Goal: Task Accomplishment & Management: Complete application form

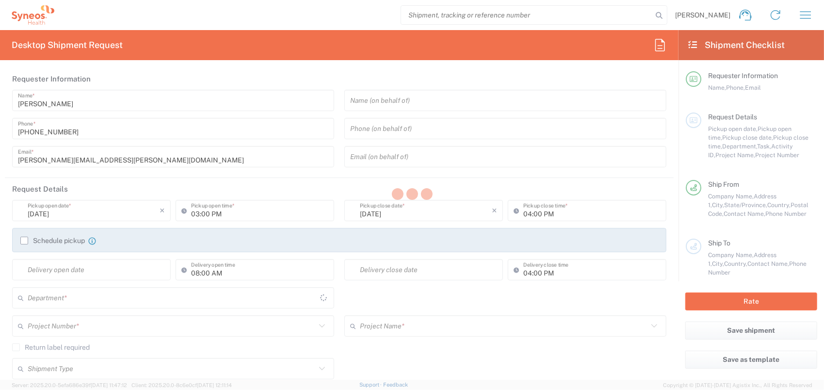
type input "Quebec"
type input "Canada"
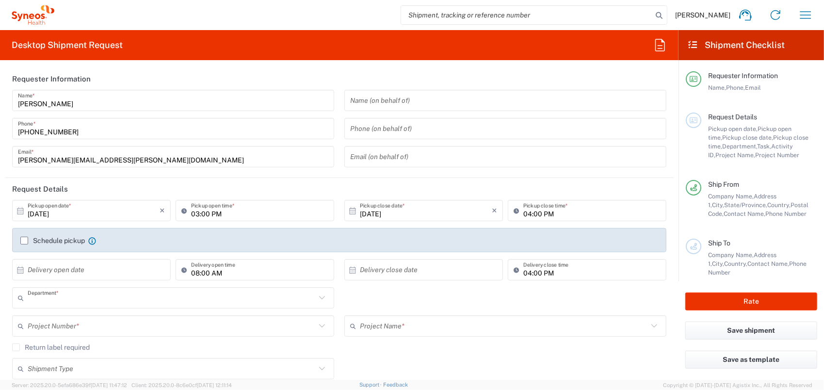
type input "8350"
type input "SYNEOS HEALTH CLINIQUE INC-Quebec"
click at [106, 330] on input "text" at bounding box center [172, 326] width 288 height 17
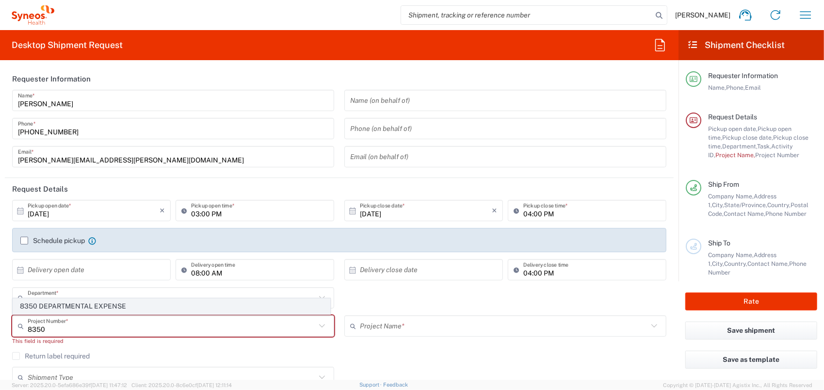
click at [88, 307] on span "8350 DEPARTMENTAL EXPENSE" at bounding box center [171, 306] width 317 height 15
type input "8350 DEPARTMENTAL EXPENSE"
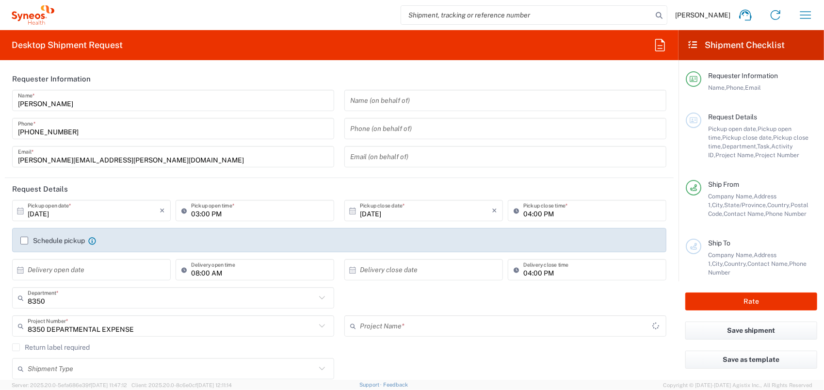
type input "8350 DEPARTMENTAL EXPENSE"
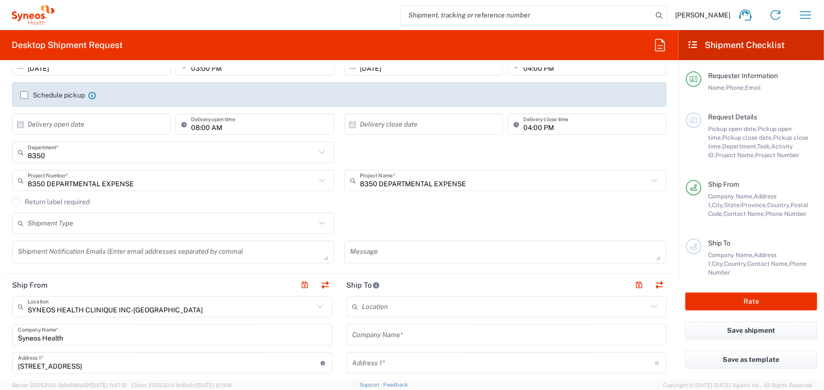
scroll to position [243, 0]
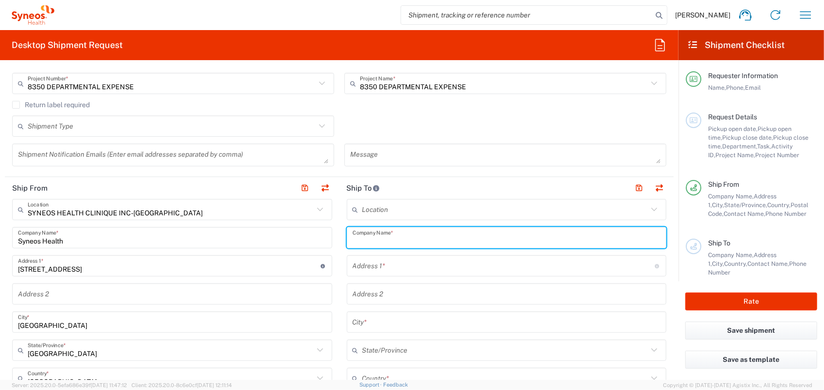
click at [407, 242] on input "text" at bounding box center [507, 237] width 309 height 17
click at [412, 265] on input "text" at bounding box center [504, 266] width 303 height 17
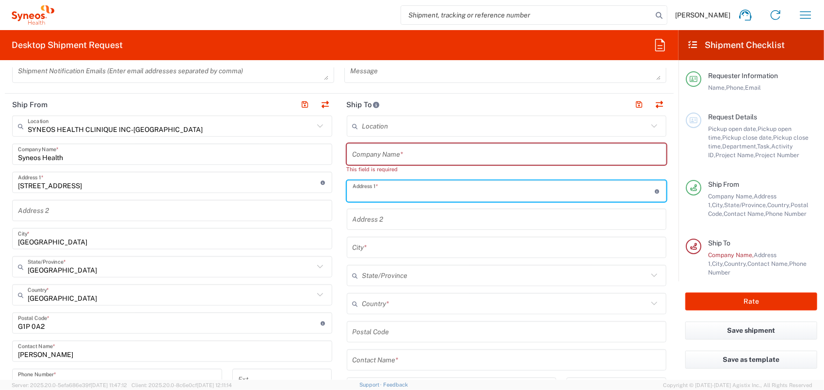
scroll to position [485, 0]
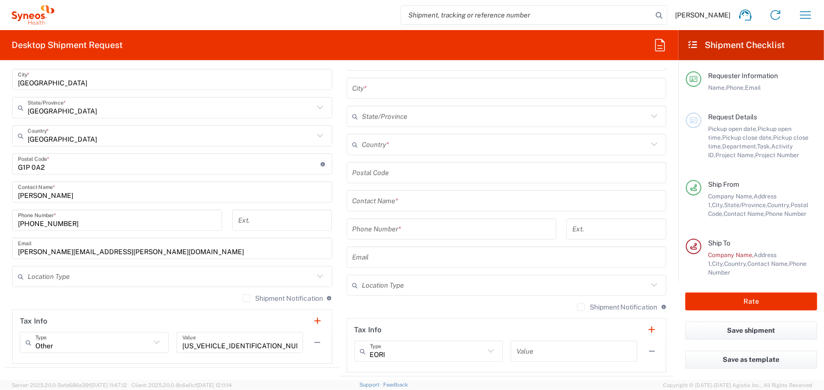
click at [415, 203] on input "text" at bounding box center [507, 201] width 309 height 17
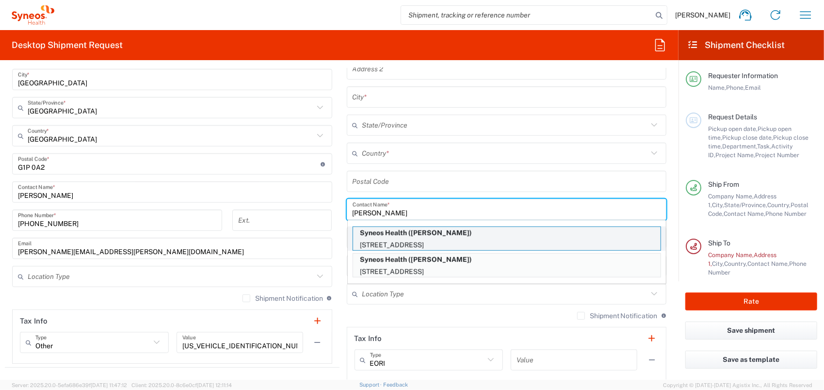
type input "lisa"
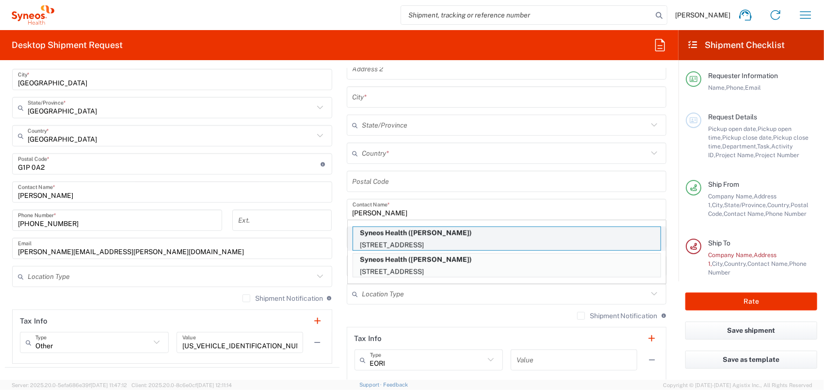
click at [438, 243] on p "5160 Boulevard Decarie, Suite 800, Montréal, QC, H3X 2H9, CA" at bounding box center [507, 245] width 308 height 12
type input "Syneos Health"
type input "5160 Boulevard Decarie"
type input "Suite 800"
type input "Montréal"
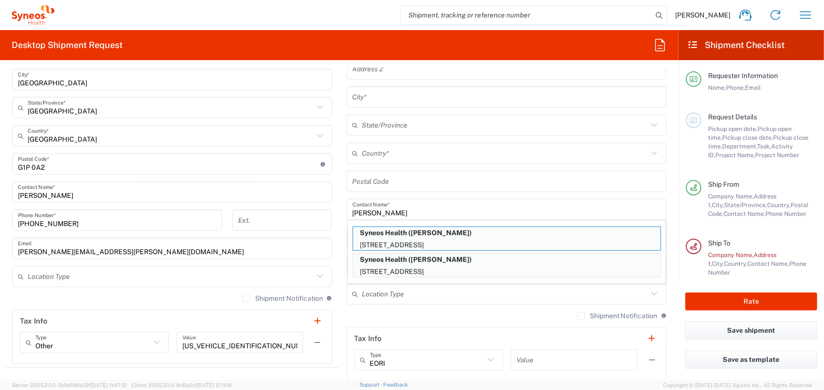
type input "Canada"
type input "H3X 2H9"
type input "Lisa Makovsky"
type input "1 418-800-2265"
type input "Quebec"
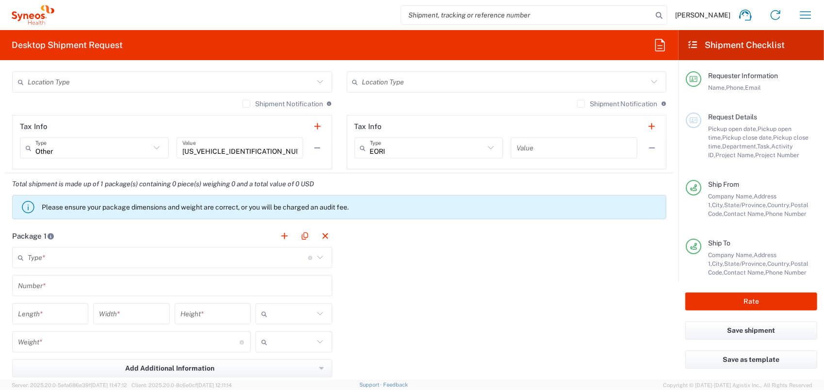
scroll to position [728, 0]
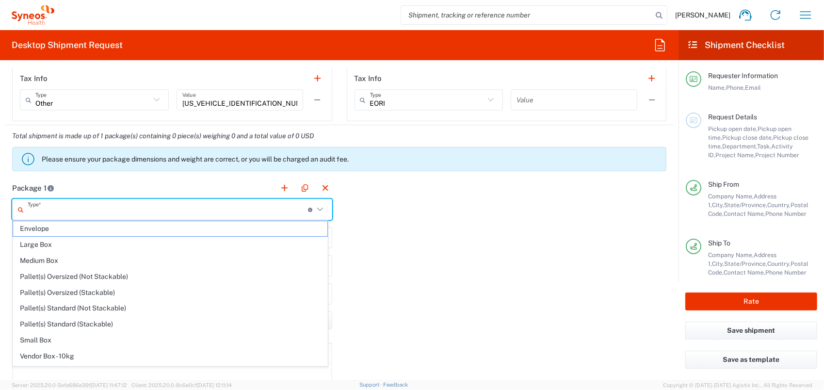
click at [69, 207] on input "text" at bounding box center [168, 209] width 280 height 17
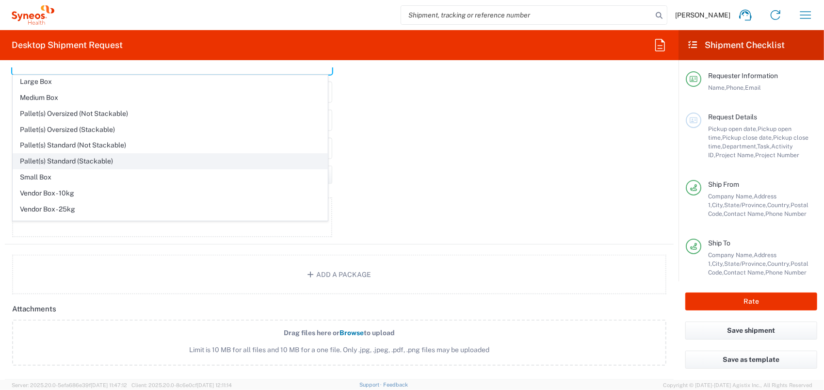
scroll to position [26, 0]
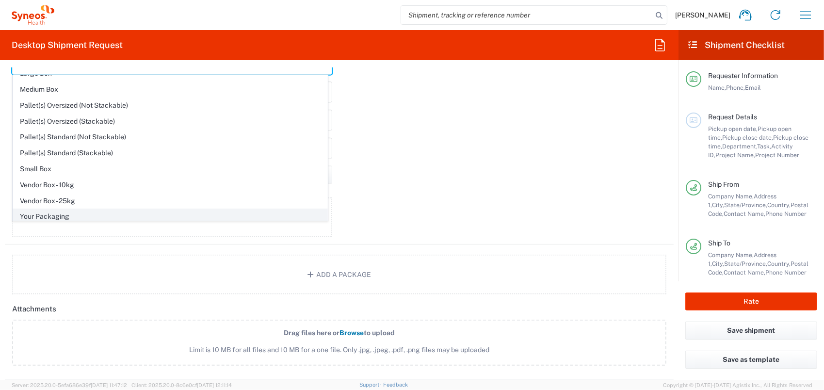
click at [78, 212] on span "Your Packaging" at bounding box center [170, 216] width 314 height 15
type input "Your Packaging"
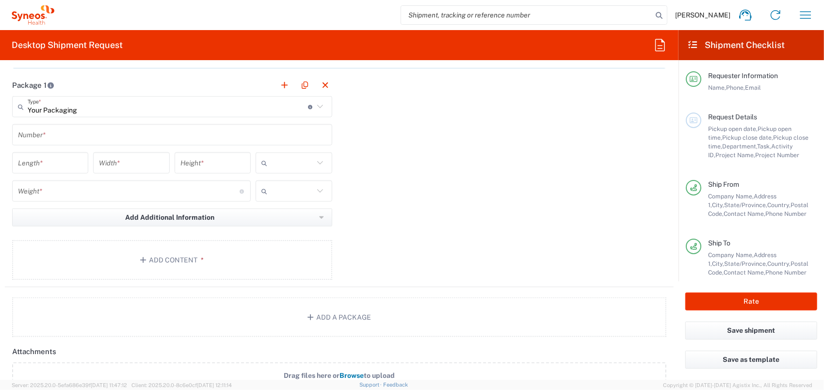
scroll to position [776, 0]
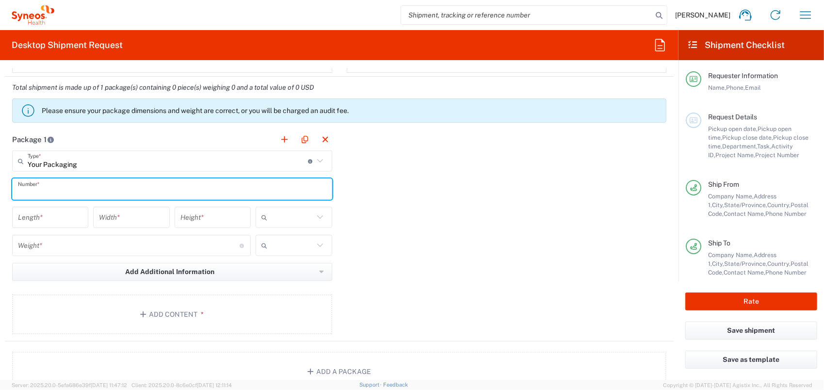
click at [56, 192] on input "text" at bounding box center [172, 189] width 309 height 17
type input "1"
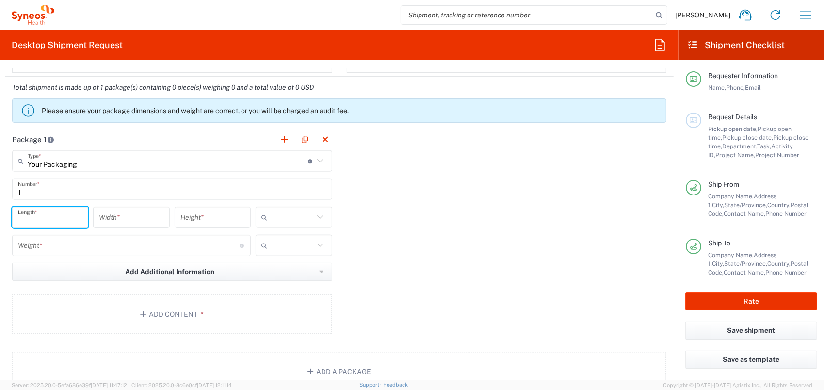
click at [52, 211] on input "number" at bounding box center [50, 217] width 65 height 17
type input "51"
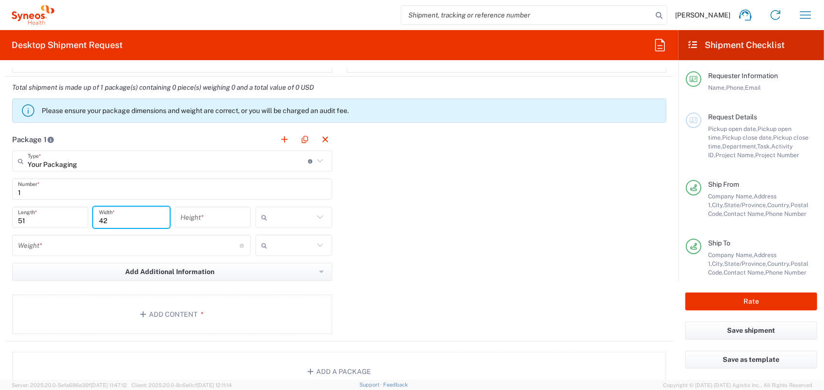
type input "42"
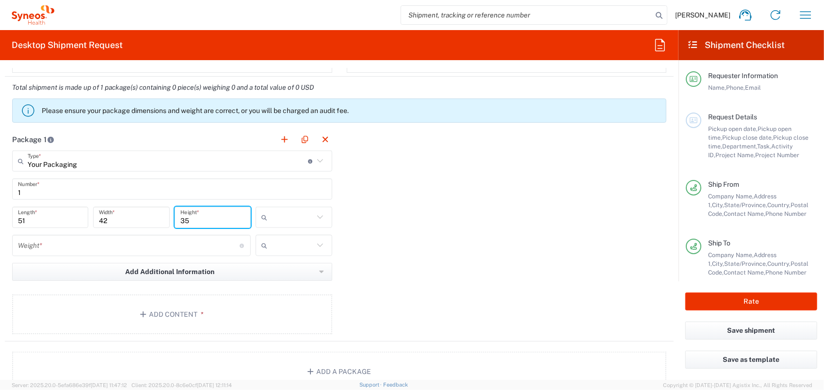
type input "35"
click at [280, 236] on span "cm" at bounding box center [291, 236] width 74 height 15
type input "cm"
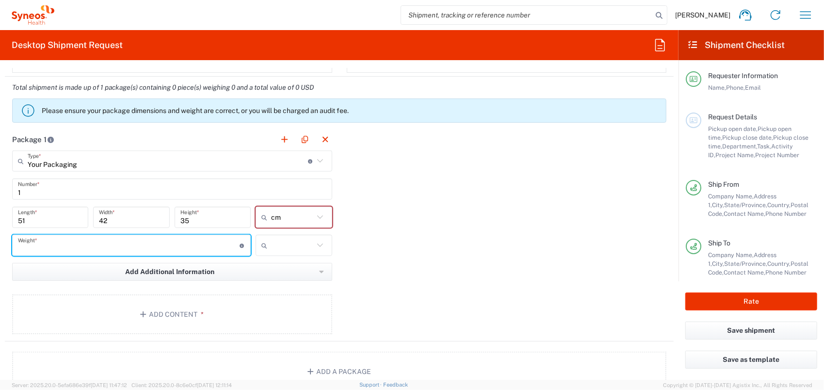
click at [84, 244] on input "number" at bounding box center [129, 245] width 222 height 17
type input "10.25"
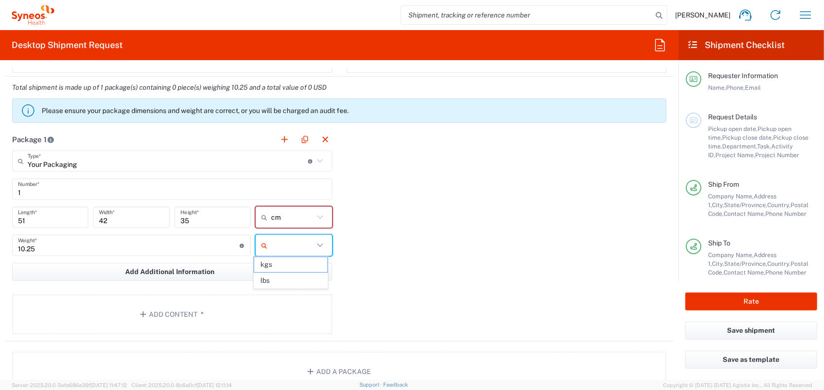
click at [303, 240] on input "text" at bounding box center [292, 246] width 42 height 16
click at [301, 260] on span "kgs" at bounding box center [291, 264] width 74 height 15
type input "kgs"
click at [391, 270] on div "Package 1 Your Packaging Type * Material used to package goods Envelope Large B…" at bounding box center [339, 235] width 669 height 213
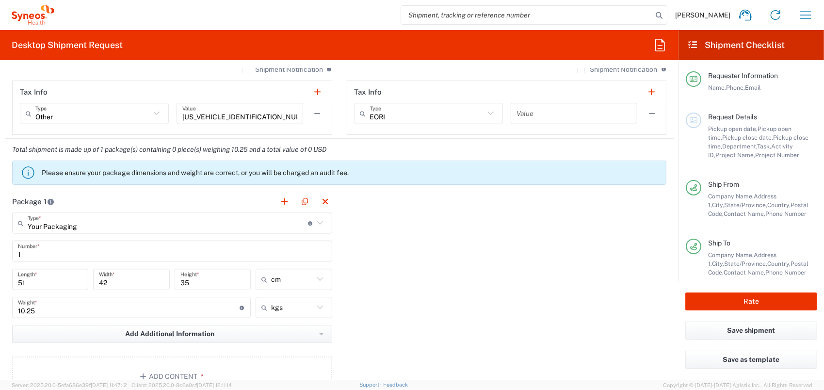
scroll to position [679, 0]
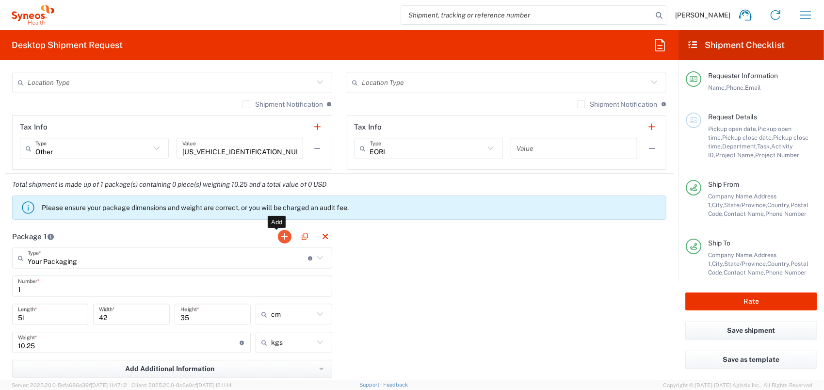
click at [279, 236] on button "button" at bounding box center [285, 237] width 14 height 14
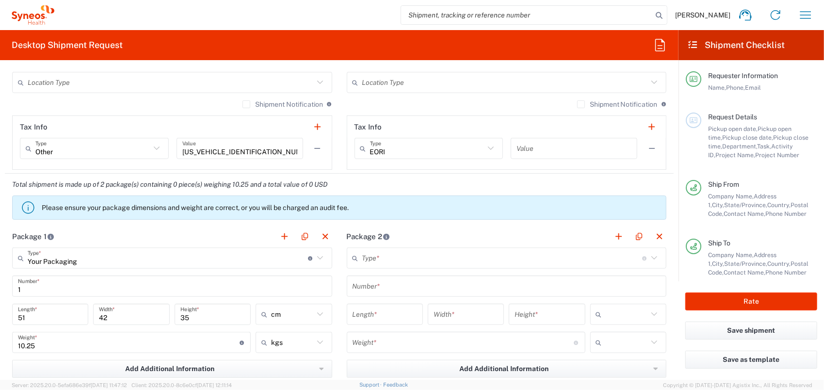
click at [403, 260] on input "text" at bounding box center [502, 258] width 280 height 17
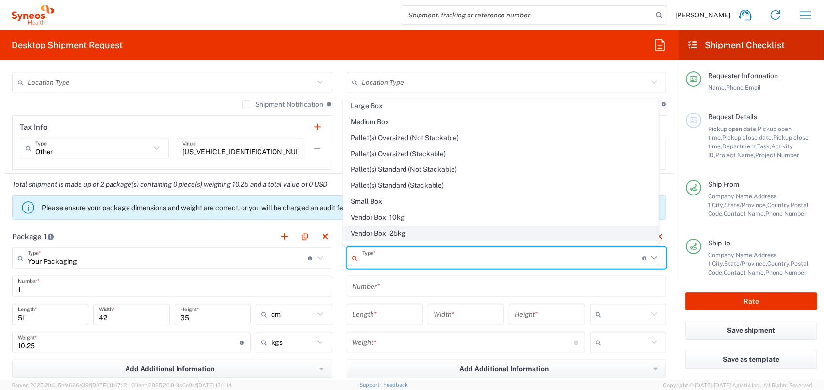
scroll to position [26, 0]
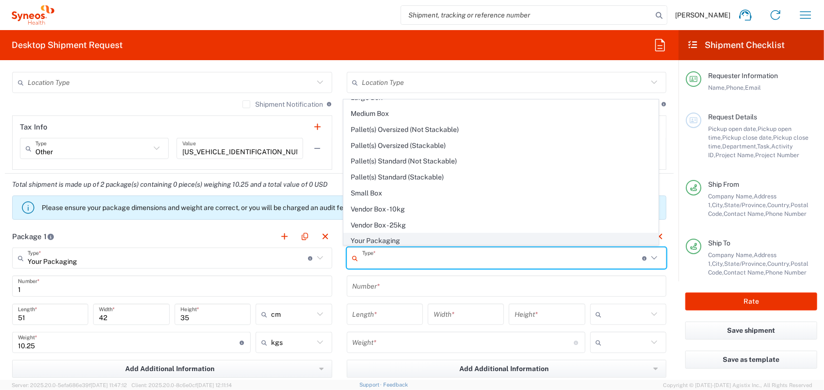
click at [394, 233] on span "Your Packaging" at bounding box center [501, 240] width 314 height 15
type input "Your Packaging"
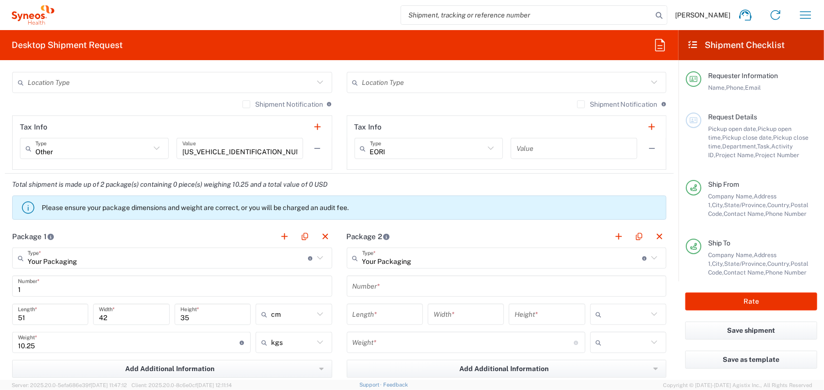
click at [375, 292] on input "text" at bounding box center [507, 286] width 309 height 17
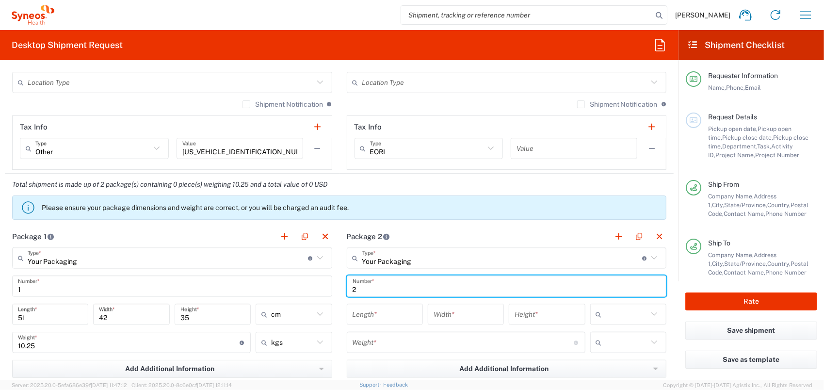
type input "2"
click at [375, 309] on input "number" at bounding box center [385, 314] width 65 height 17
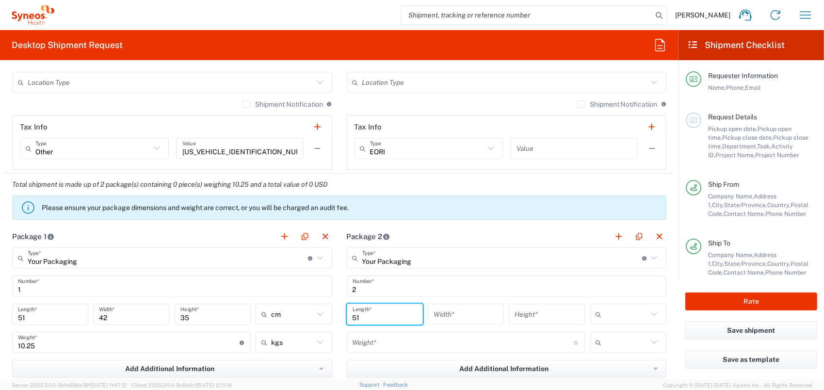
type input "51"
type input "42"
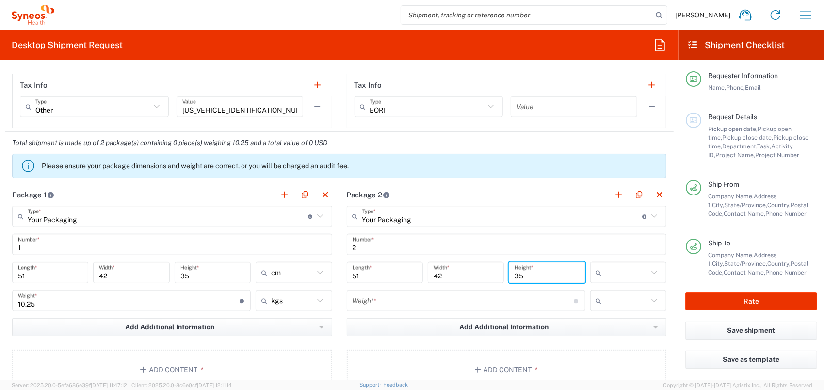
scroll to position [825, 0]
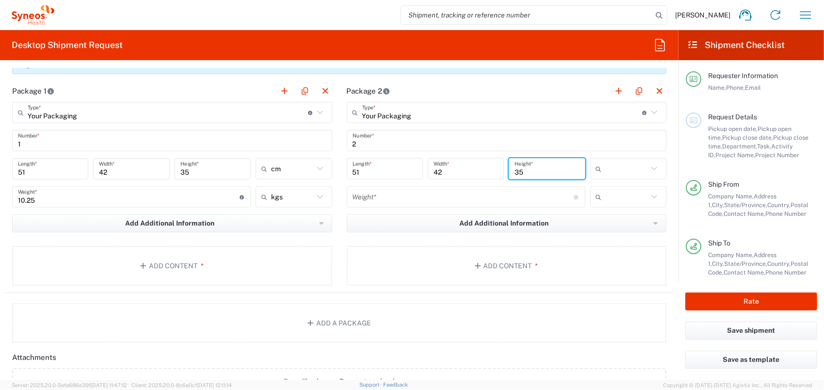
type input "35"
click at [636, 166] on input "text" at bounding box center [627, 169] width 42 height 16
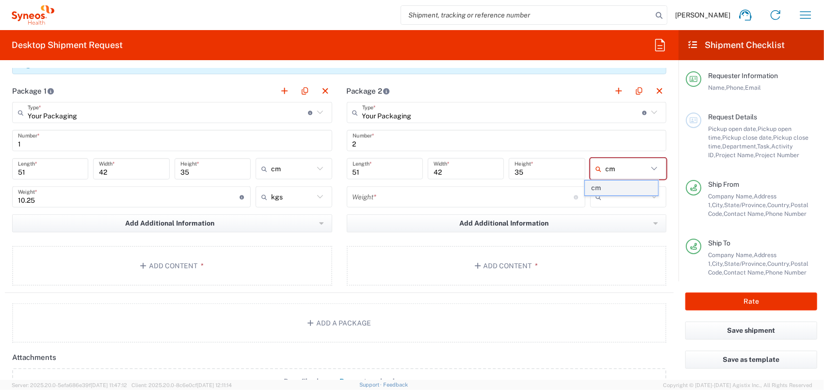
type input "cm"
click at [603, 190] on span "cm" at bounding box center [622, 187] width 74 height 15
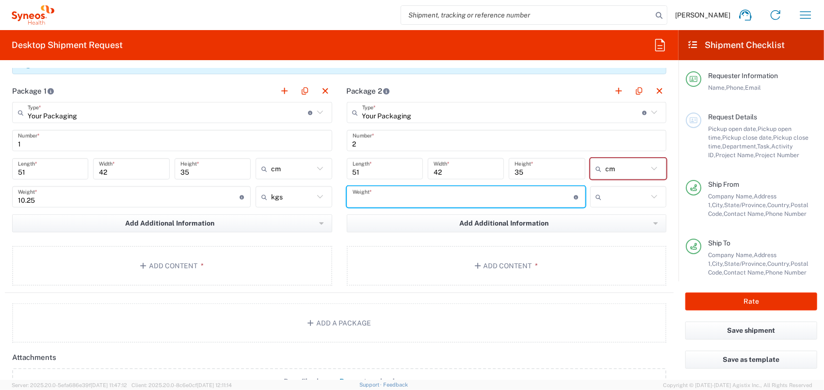
click at [401, 191] on input "number" at bounding box center [464, 197] width 222 height 17
type input "11.5"
drag, startPoint x: 38, startPoint y: 201, endPoint x: 92, endPoint y: 198, distance: 54.4
click at [40, 201] on input "10.25" at bounding box center [129, 197] width 222 height 17
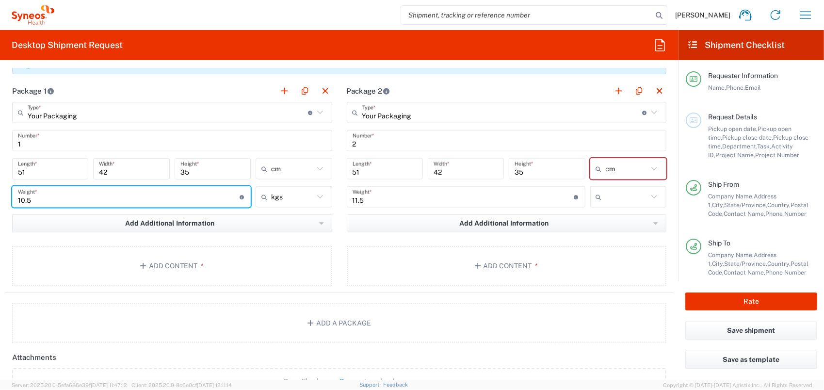
type input "10.5"
click at [640, 193] on input "text" at bounding box center [627, 197] width 42 height 16
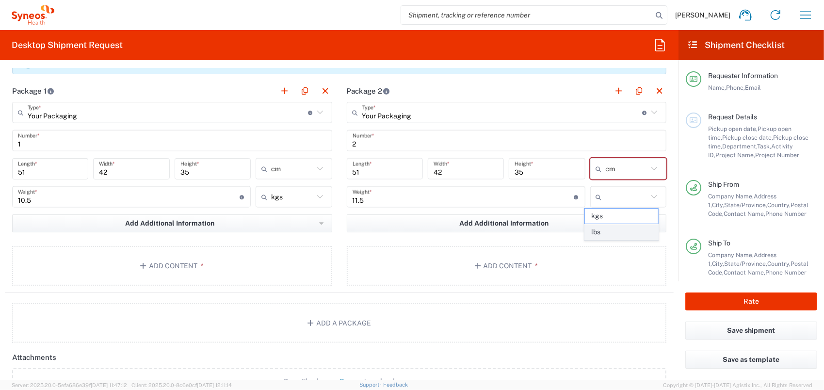
click at [616, 226] on span "lbs" at bounding box center [622, 232] width 74 height 15
type input "lbs"
click at [628, 192] on input "lbs" at bounding box center [627, 197] width 42 height 16
click at [622, 216] on span "lbs" at bounding box center [622, 216] width 74 height 15
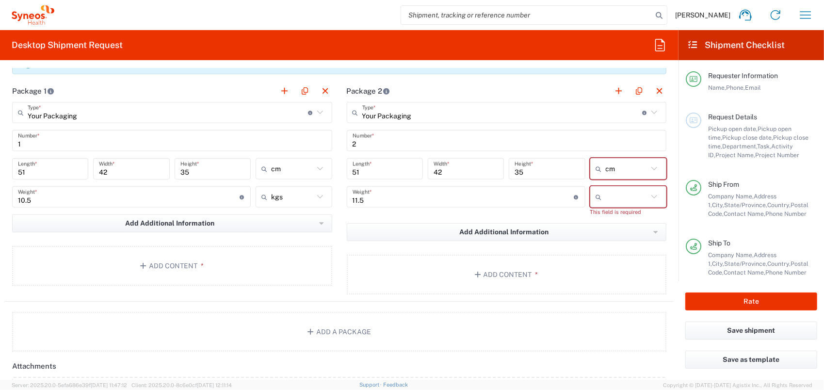
click at [636, 199] on input "text" at bounding box center [627, 197] width 42 height 16
click at [615, 218] on span "kgs" at bounding box center [622, 216] width 74 height 15
type input "5.22"
type input "kgs"
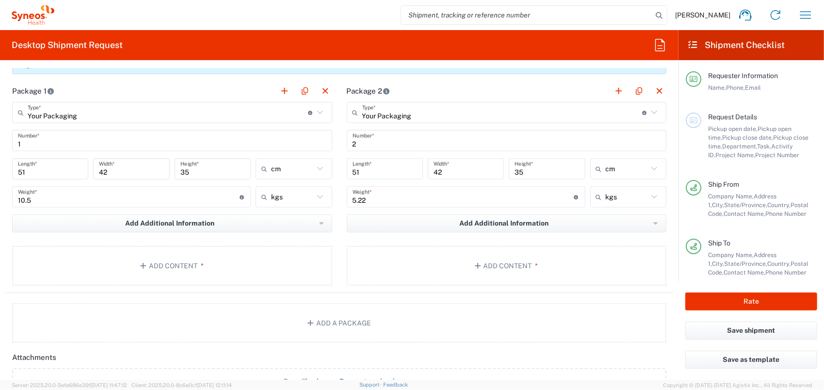
drag, startPoint x: 384, startPoint y: 195, endPoint x: 223, endPoint y: 208, distance: 161.1
click at [240, 206] on div "Package 1 Your Packaging Type * Material used to package goods Envelope Large B…" at bounding box center [339, 186] width 669 height 213
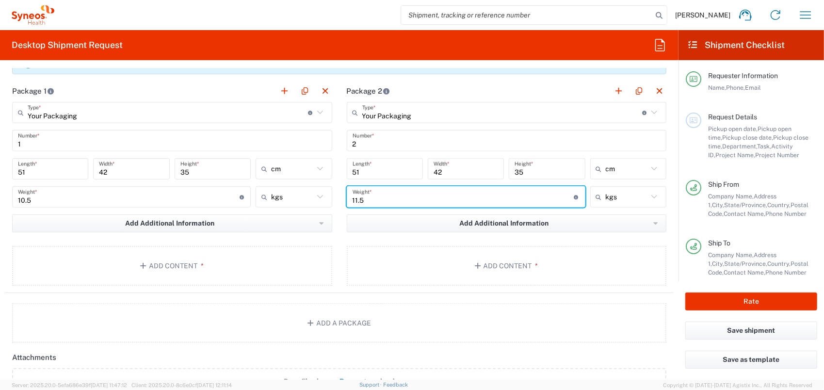
type input "11.5"
click at [551, 238] on main "Your Packaging Type * Material used to package goods Envelope Large Box Medium …" at bounding box center [507, 195] width 335 height 187
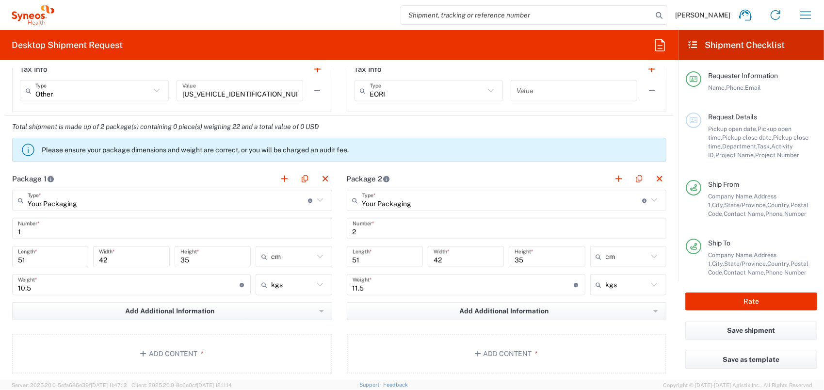
scroll to position [873, 0]
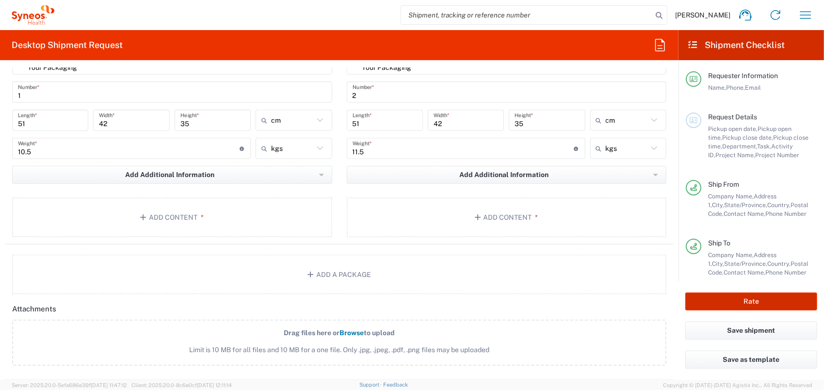
click at [764, 303] on button "Rate" at bounding box center [751, 302] width 132 height 18
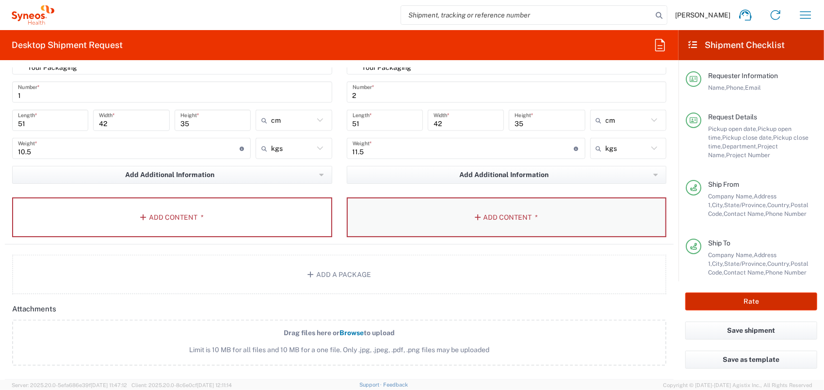
type input "8350 DEPARTMENTAL EXPENSE"
click at [192, 209] on button "Add Content *" at bounding box center [172, 217] width 320 height 40
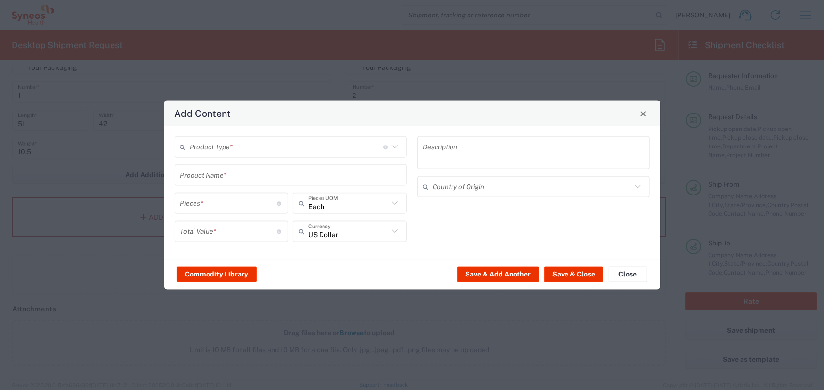
click at [225, 144] on input "text" at bounding box center [286, 146] width 193 height 17
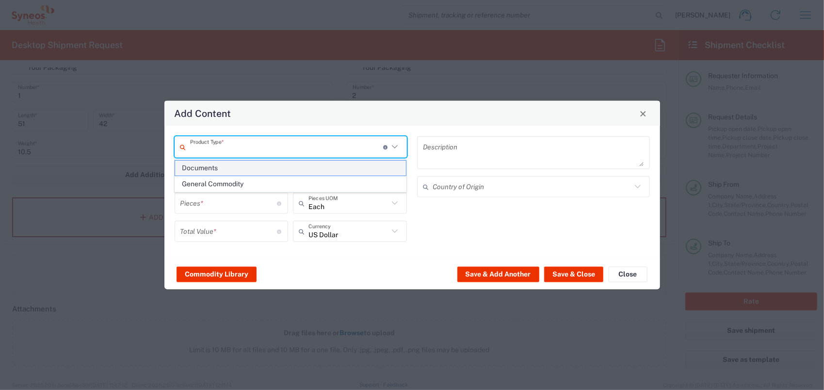
click at [225, 167] on span "Documents" at bounding box center [290, 168] width 231 height 15
type input "Documents"
type input "1"
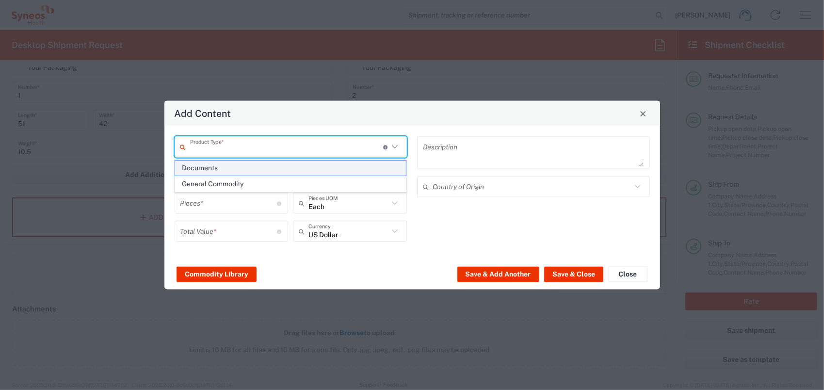
type textarea "Documents"
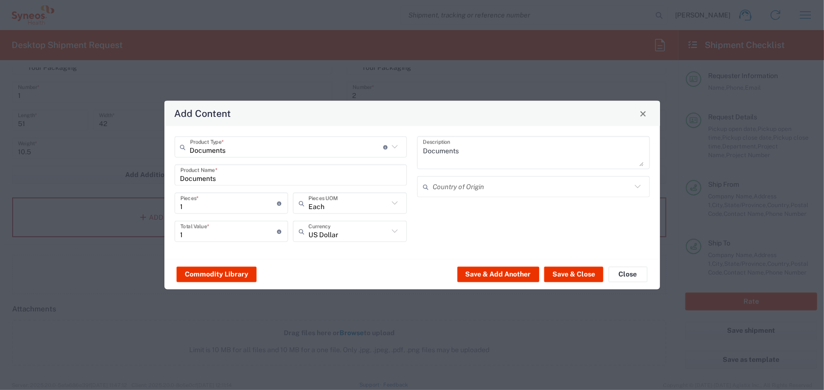
click at [233, 143] on input "Documents" at bounding box center [286, 146] width 193 height 17
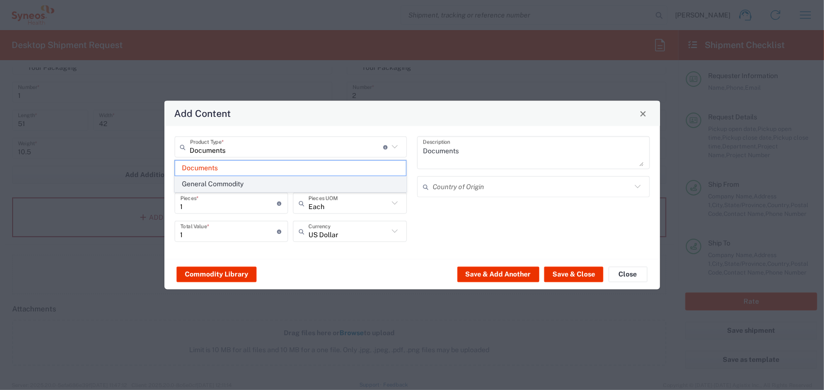
click at [234, 177] on span "General Commodity" at bounding box center [290, 184] width 231 height 15
type input "General Commodity"
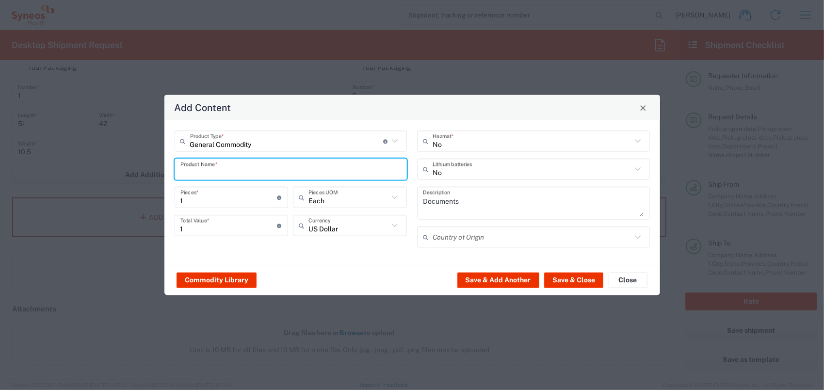
click at [219, 171] on input "text" at bounding box center [290, 169] width 221 height 17
type input "Labware"
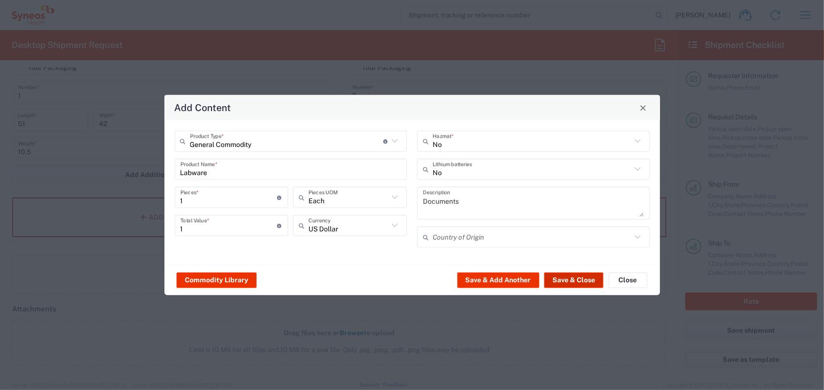
click at [581, 277] on button "Save & Close" at bounding box center [573, 280] width 59 height 16
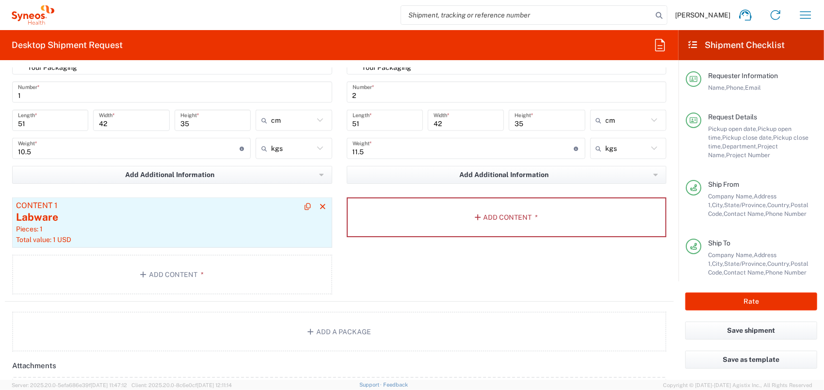
click at [82, 221] on div "Labware" at bounding box center [172, 217] width 312 height 15
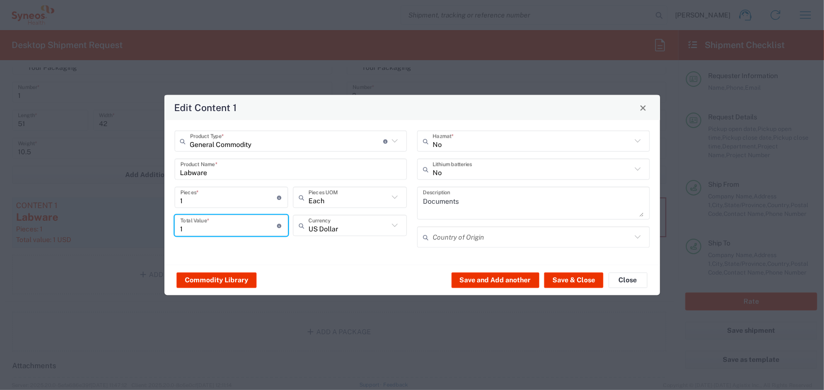
drag, startPoint x: 217, startPoint y: 221, endPoint x: 143, endPoint y: 229, distance: 75.1
click at [148, 230] on div "Edit Content 1 General Commodity Product Type * Document: Paper document genera…" at bounding box center [412, 195] width 824 height 390
type input "100"
click at [585, 279] on button "Save & Close" at bounding box center [573, 280] width 59 height 16
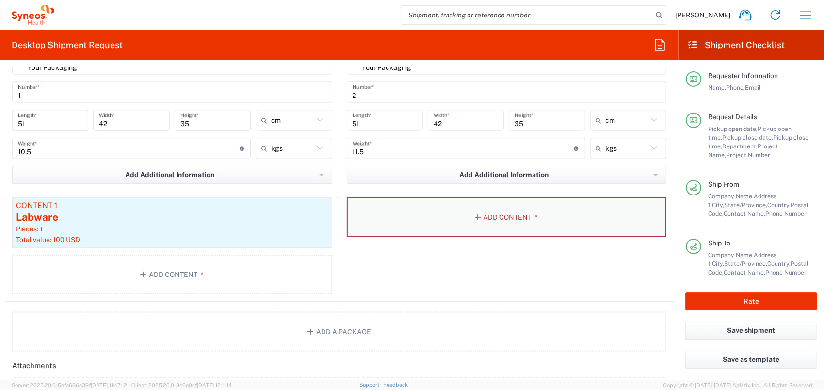
click at [475, 215] on icon "button" at bounding box center [479, 217] width 9 height 7
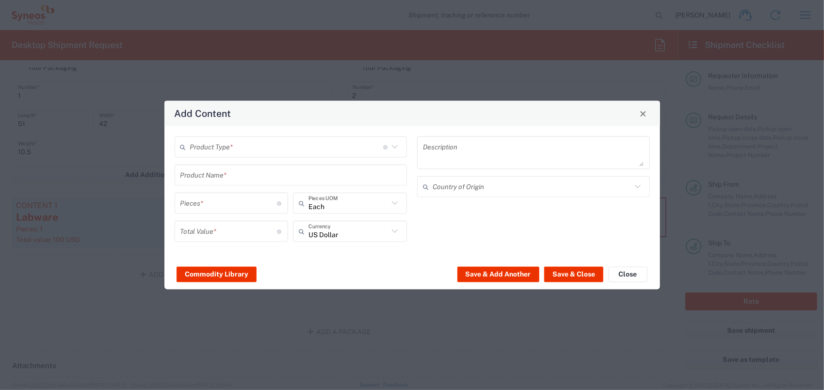
click at [288, 146] on input "text" at bounding box center [286, 146] width 193 height 17
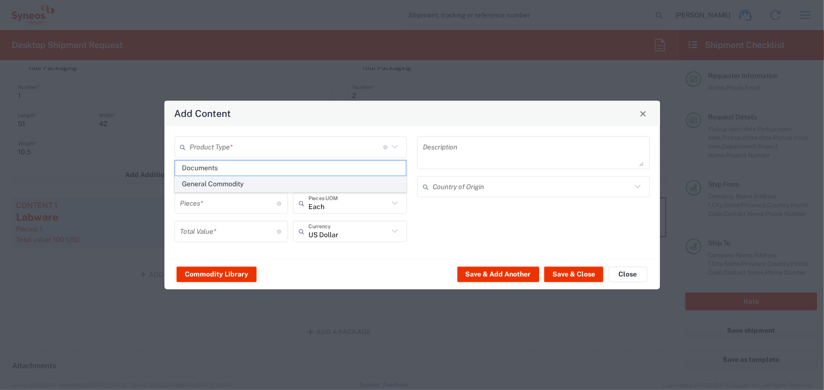
click at [266, 184] on span "General Commodity" at bounding box center [290, 184] width 231 height 15
type input "General Commodity"
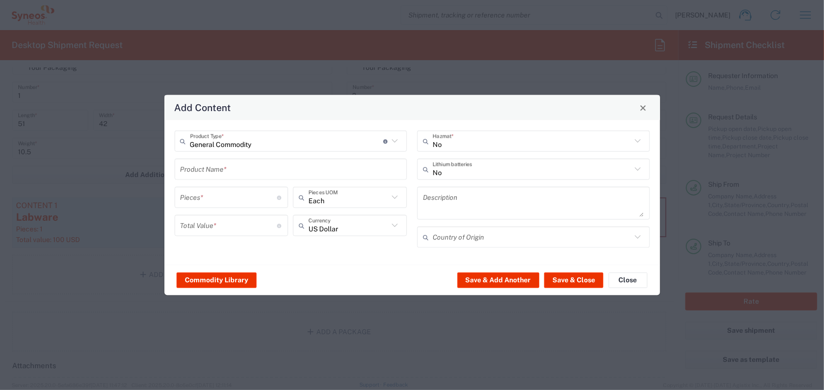
click at [236, 171] on input "text" at bounding box center [290, 169] width 221 height 17
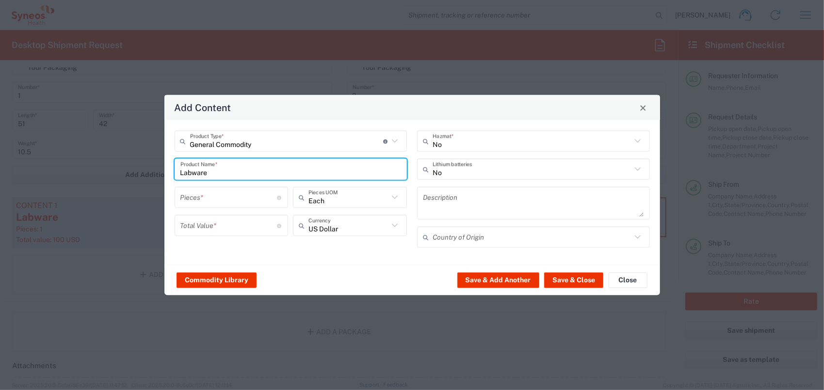
type input "Labware"
click at [244, 195] on input "number" at bounding box center [228, 197] width 97 height 17
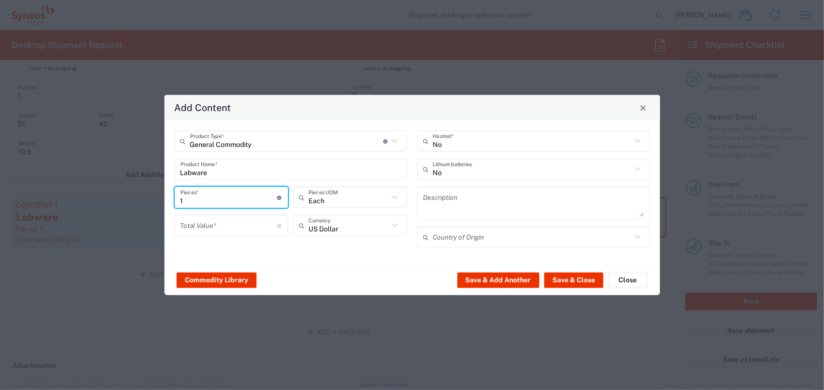
type input "1"
click at [235, 221] on input "number" at bounding box center [228, 225] width 97 height 17
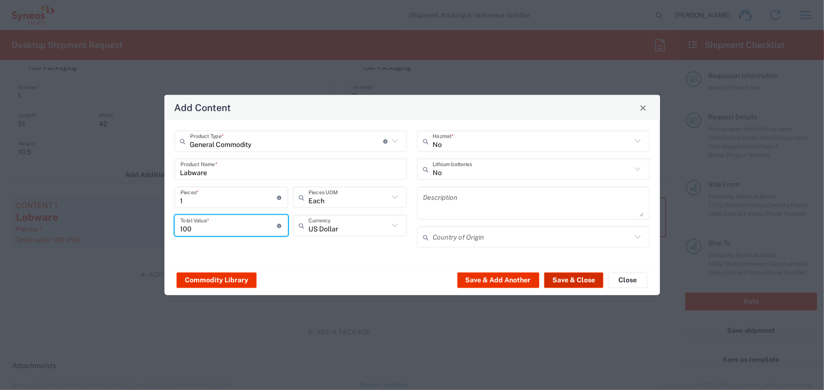
type input "100"
click at [559, 283] on button "Save & Close" at bounding box center [573, 280] width 59 height 16
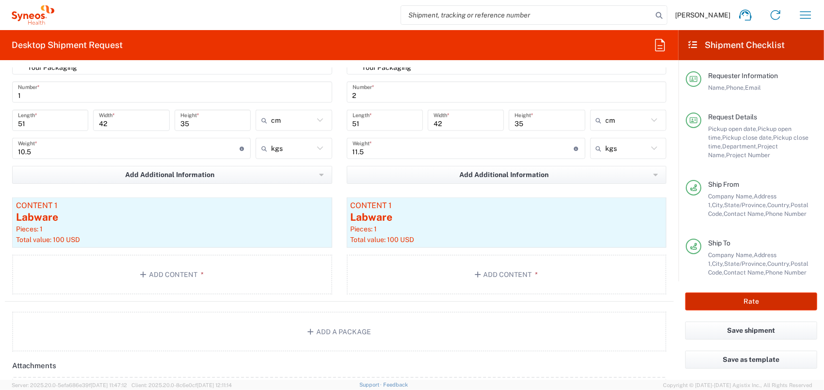
click at [747, 300] on button "Rate" at bounding box center [751, 302] width 132 height 18
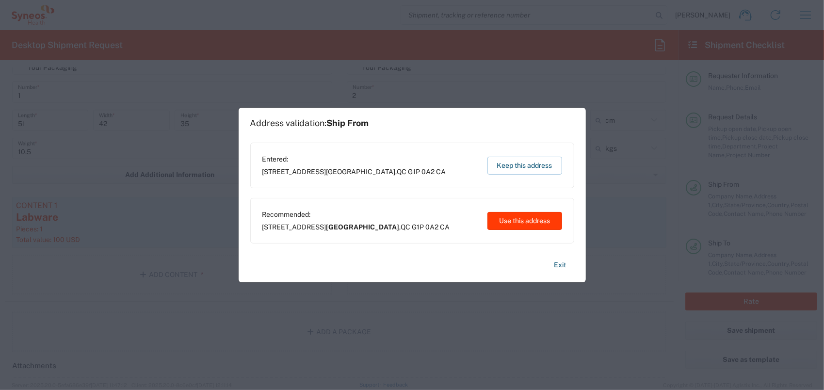
click at [515, 218] on button "Use this address" at bounding box center [525, 221] width 75 height 18
type input "Québec"
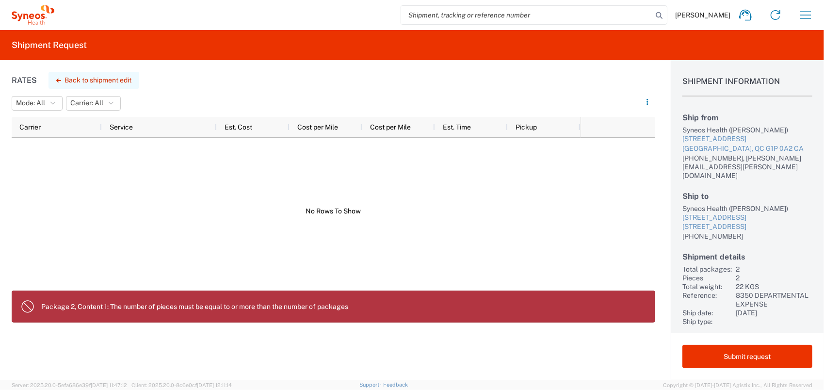
click at [76, 75] on button "Back to shipment edit" at bounding box center [94, 80] width 91 height 17
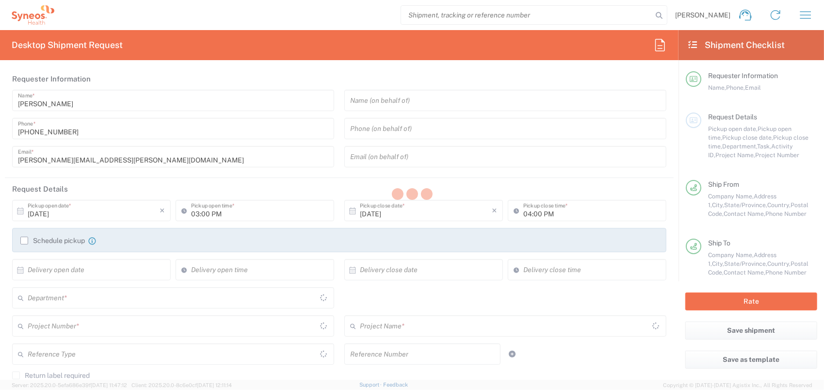
type input "8350"
type input "8350 DEPARTMENTAL EXPENSE"
type input "Quebec"
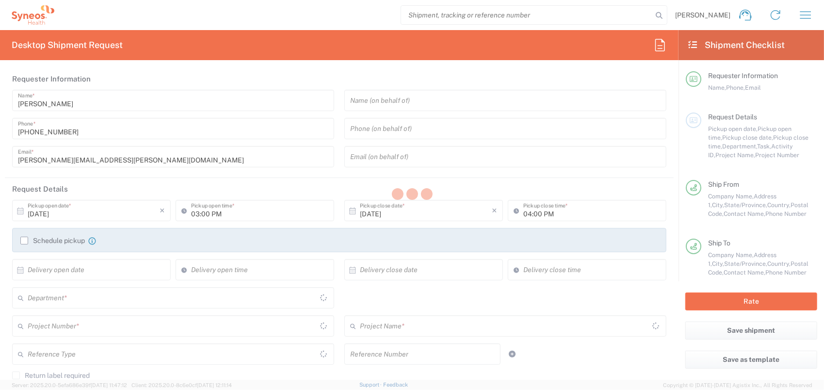
type input "Your Packaging"
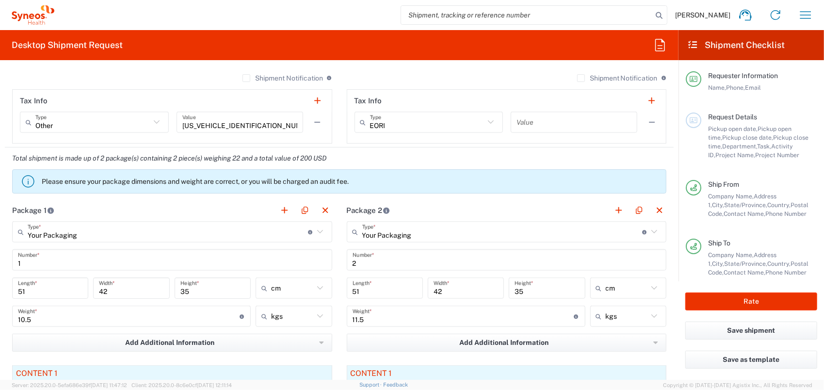
scroll to position [825, 0]
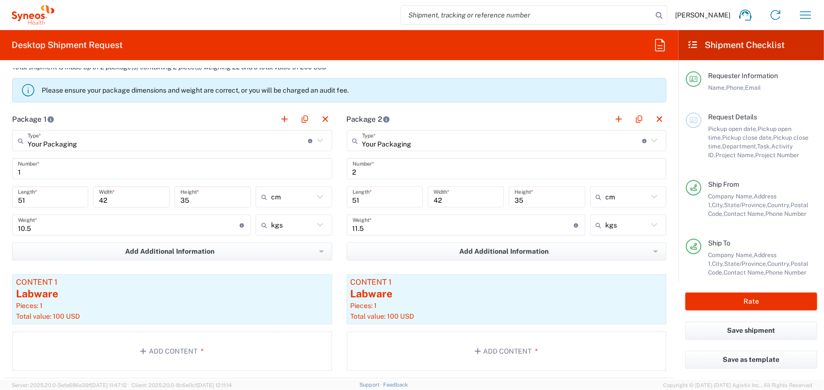
click at [298, 162] on div "Package 1 Your Packaging Type * Material used to package goods Your Packaging E…" at bounding box center [339, 243] width 669 height 270
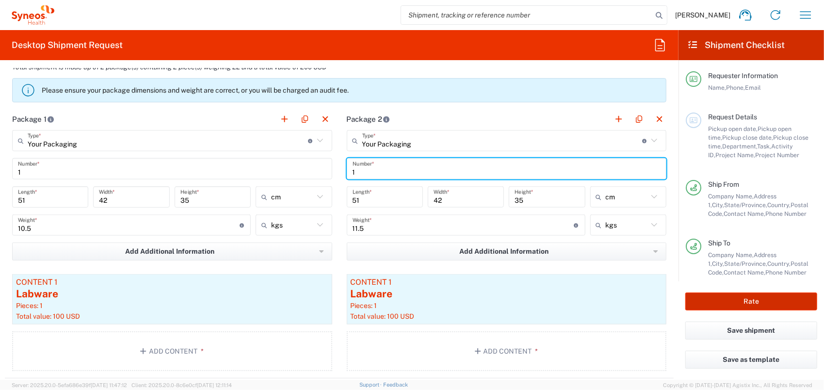
type input "1"
click at [755, 303] on button "Rate" at bounding box center [751, 302] width 132 height 18
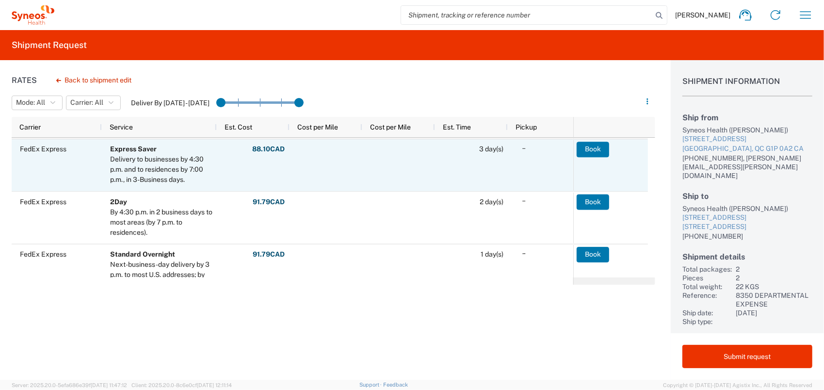
scroll to position [153, 0]
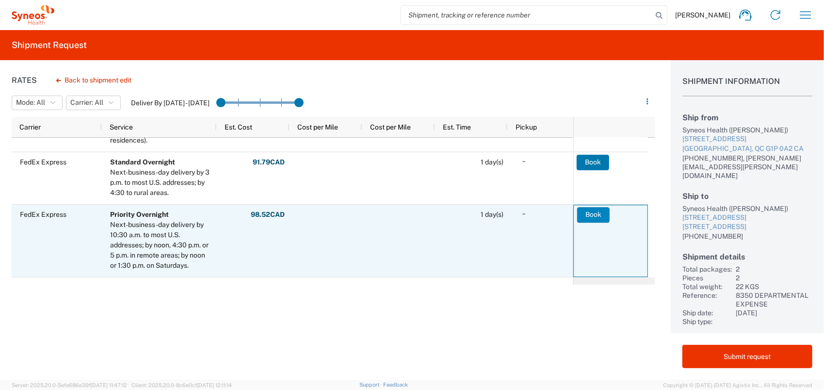
click at [594, 212] on button "Book" at bounding box center [593, 215] width 33 height 16
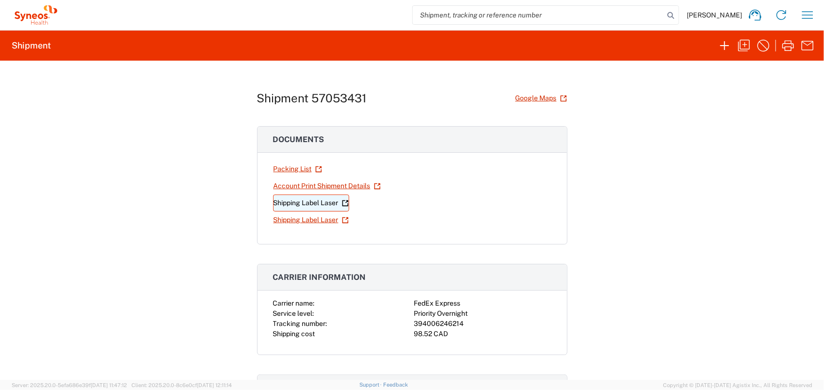
click at [313, 204] on link "Shipping Label Laser" at bounding box center [311, 203] width 76 height 17
click at [292, 219] on link "Shipping Label Laser" at bounding box center [311, 219] width 76 height 17
